Goal: Find specific page/section: Find specific page/section

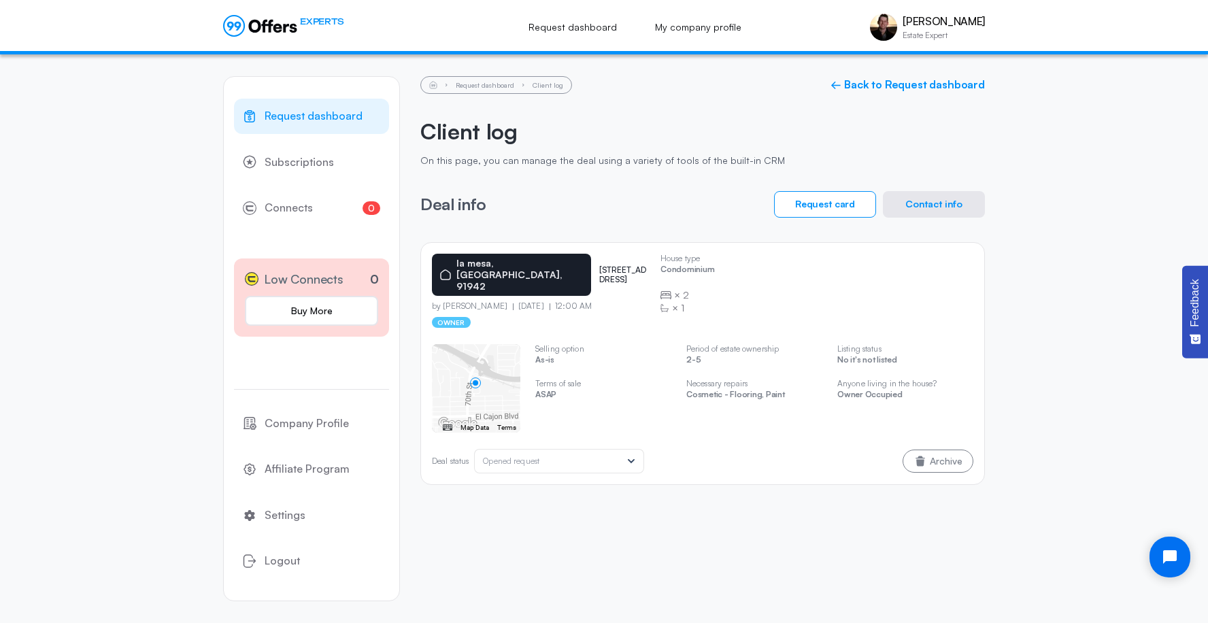
click at [924, 202] on button "Contact info" at bounding box center [934, 204] width 102 height 27
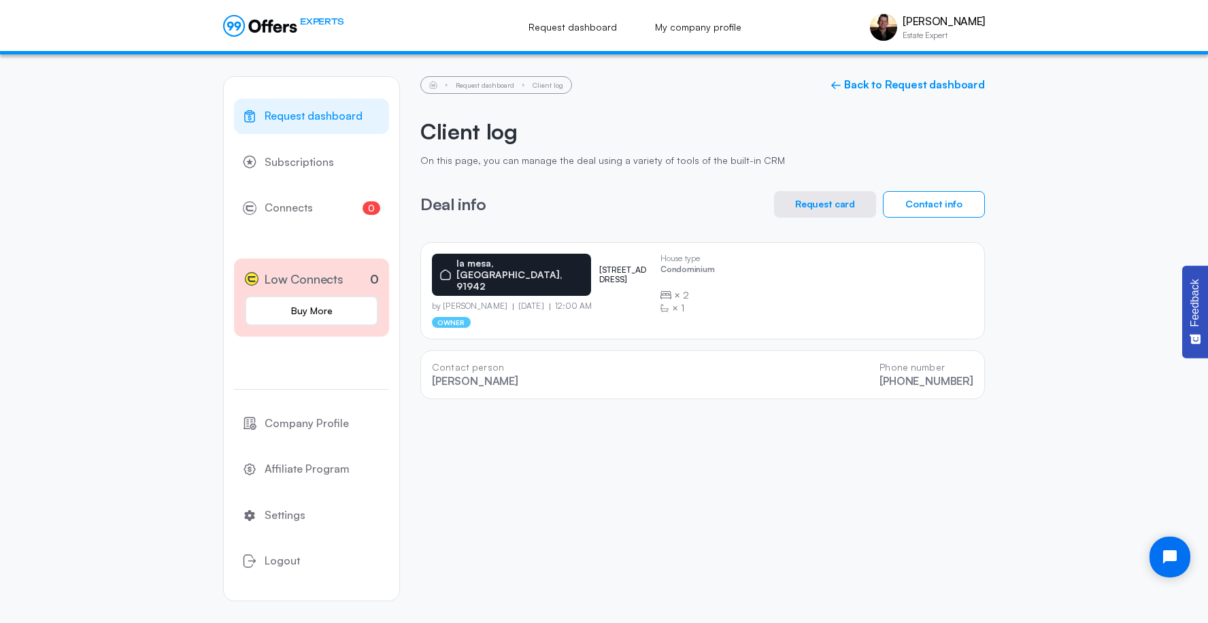
drag, startPoint x: 595, startPoint y: 263, endPoint x: 582, endPoint y: 246, distance: 21.8
click at [582, 246] on div "[GEOGRAPHIC_DATA] [STREET_ADDRESS] by [PERSON_NAME] [DATE] 12:00 AM owner House…" at bounding box center [702, 290] width 565 height 97
copy p "[STREET_ADDRESS]"
click at [709, 115] on div "Request dashboard Client log ← Back to Request dashboard Client log On this pag…" at bounding box center [702, 237] width 565 height 323
click at [577, 288] on div "[GEOGRAPHIC_DATA] [STREET_ADDRESS] by [PERSON_NAME] [DATE] 12:00 AM owner" at bounding box center [541, 291] width 218 height 74
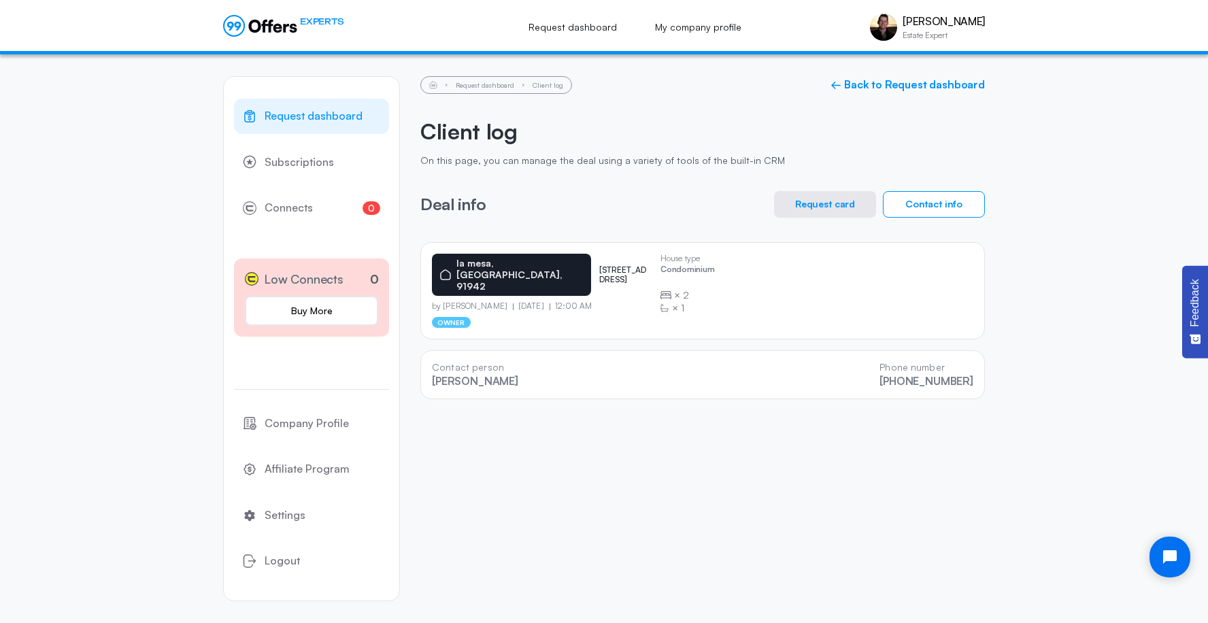
click at [694, 229] on div "Request dashboard Client log ← Back to Request dashboard Client log On this pag…" at bounding box center [702, 237] width 565 height 323
click at [863, 168] on div "Request dashboard Client log ← Back to Request dashboard Client log On this pag…" at bounding box center [702, 237] width 565 height 323
click at [844, 191] on button "Request card" at bounding box center [825, 204] width 102 height 27
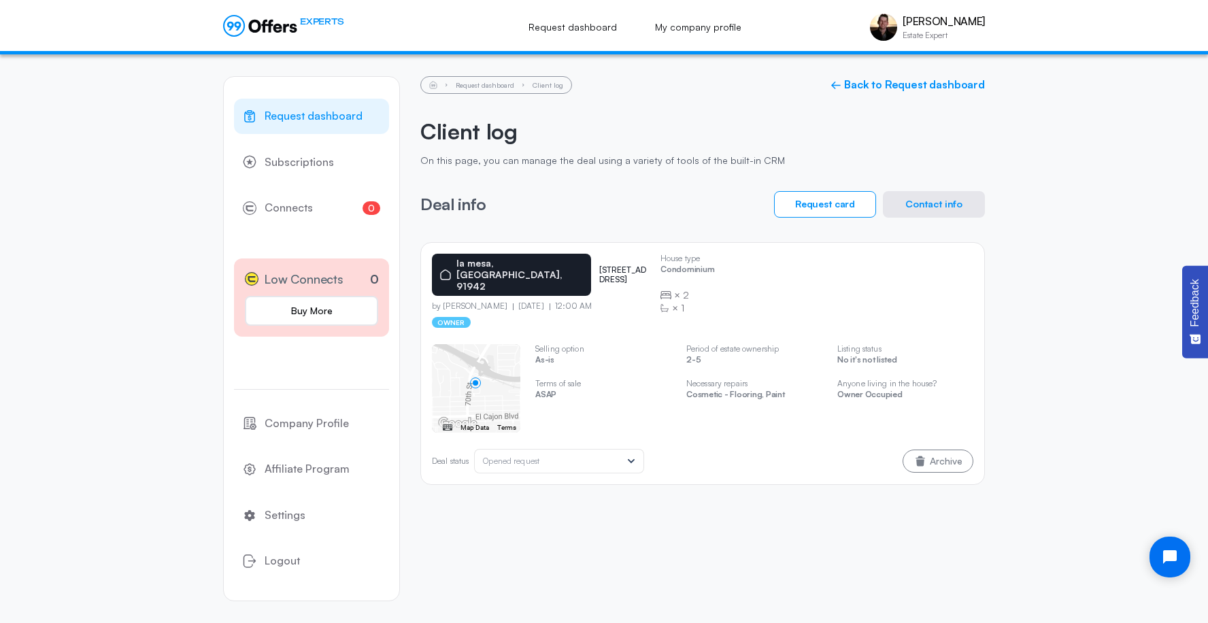
click at [863, 154] on div "Client log On this page, you can manage the deal using a variety of tools of th…" at bounding box center [702, 142] width 565 height 48
